Goal: Register for event/course

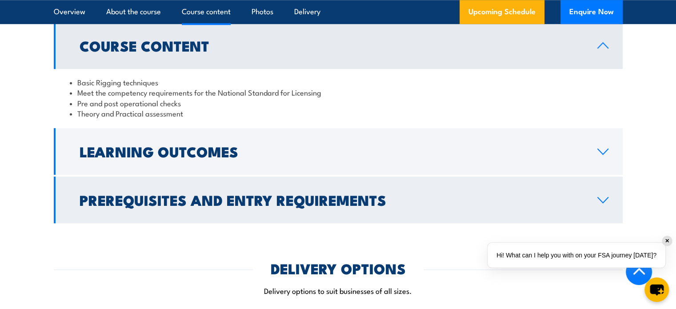
scroll to position [756, 0]
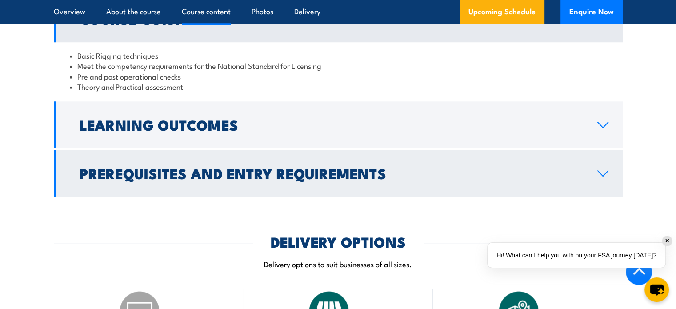
click at [271, 171] on h2 "Prerequisites and Entry Requirements" at bounding box center [332, 173] width 504 height 12
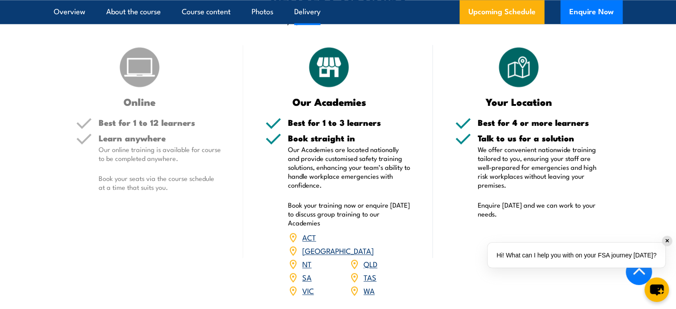
scroll to position [1111, 0]
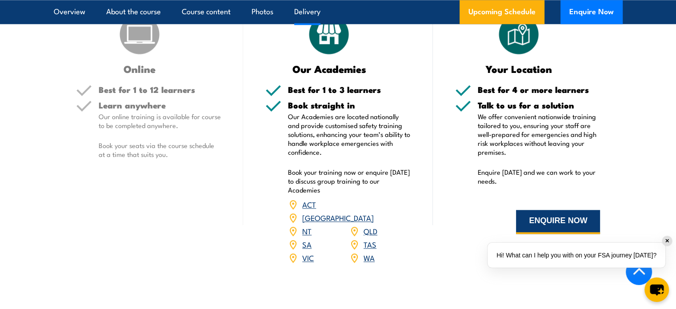
click at [558, 222] on button "ENQUIRE NOW" at bounding box center [558, 222] width 84 height 24
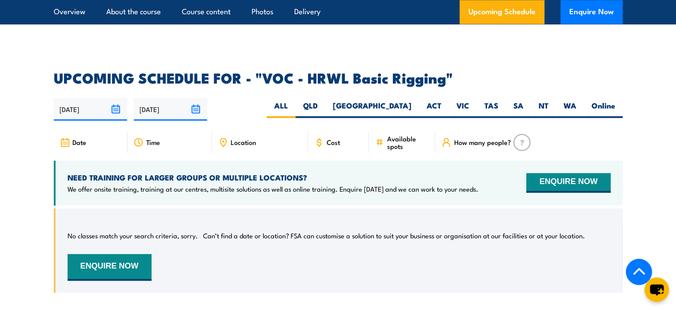
scroll to position [1289, 0]
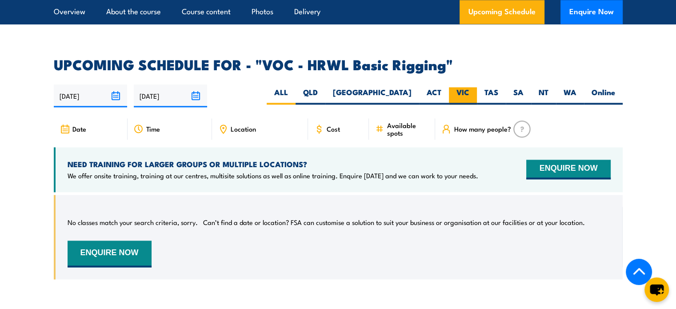
click at [465, 87] on label "VIC" at bounding box center [463, 95] width 28 height 17
click at [469, 87] on input "VIC" at bounding box center [472, 90] width 6 height 6
radio input "true"
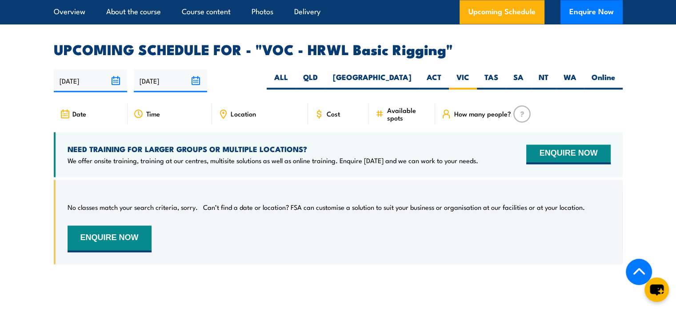
scroll to position [1289, 0]
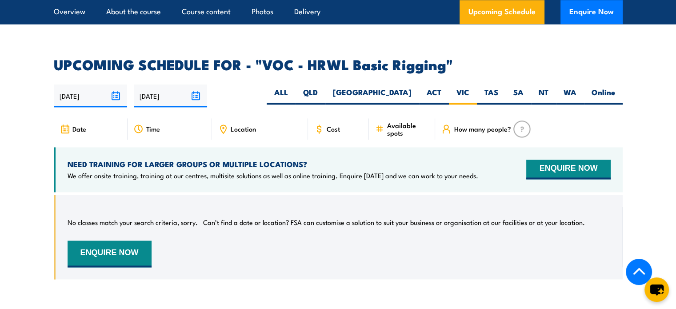
click at [224, 124] on icon at bounding box center [223, 129] width 10 height 10
click at [249, 125] on span "Location" at bounding box center [243, 129] width 25 height 8
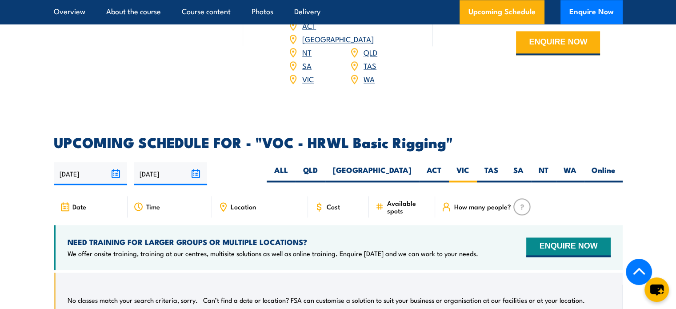
scroll to position [1209, 0]
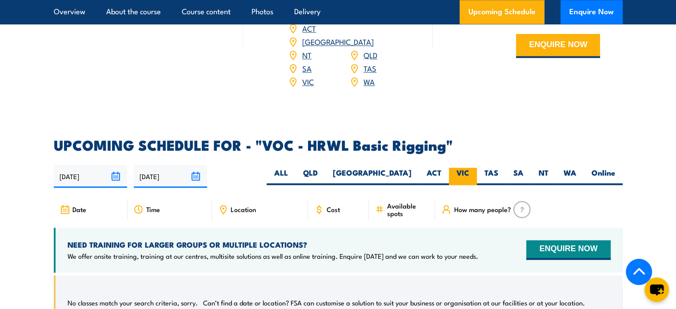
click at [463, 168] on label "VIC" at bounding box center [463, 176] width 28 height 17
click at [469, 168] on input "VIC" at bounding box center [472, 171] width 6 height 6
click at [117, 165] on input "[DATE]" at bounding box center [90, 176] width 73 height 23
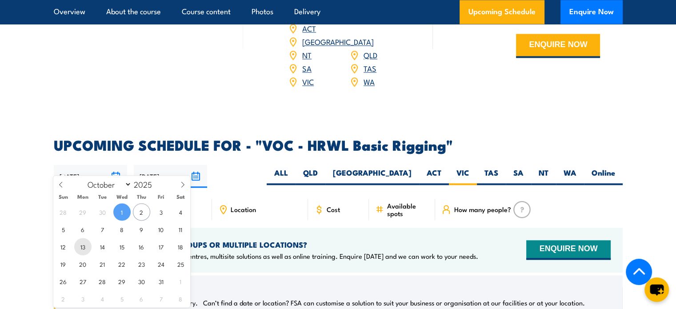
click at [83, 247] on span "13" at bounding box center [82, 246] width 17 height 17
type input "[DATE]"
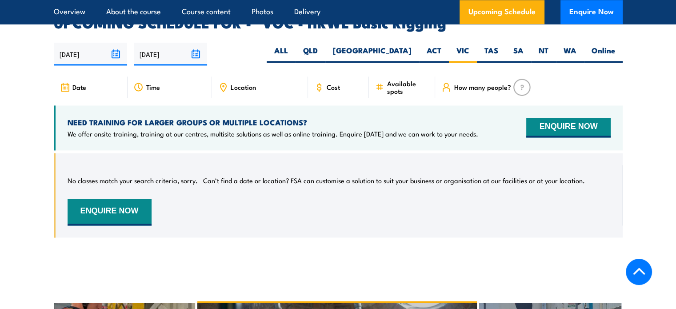
scroll to position [1334, 0]
